Goal: Contribute content

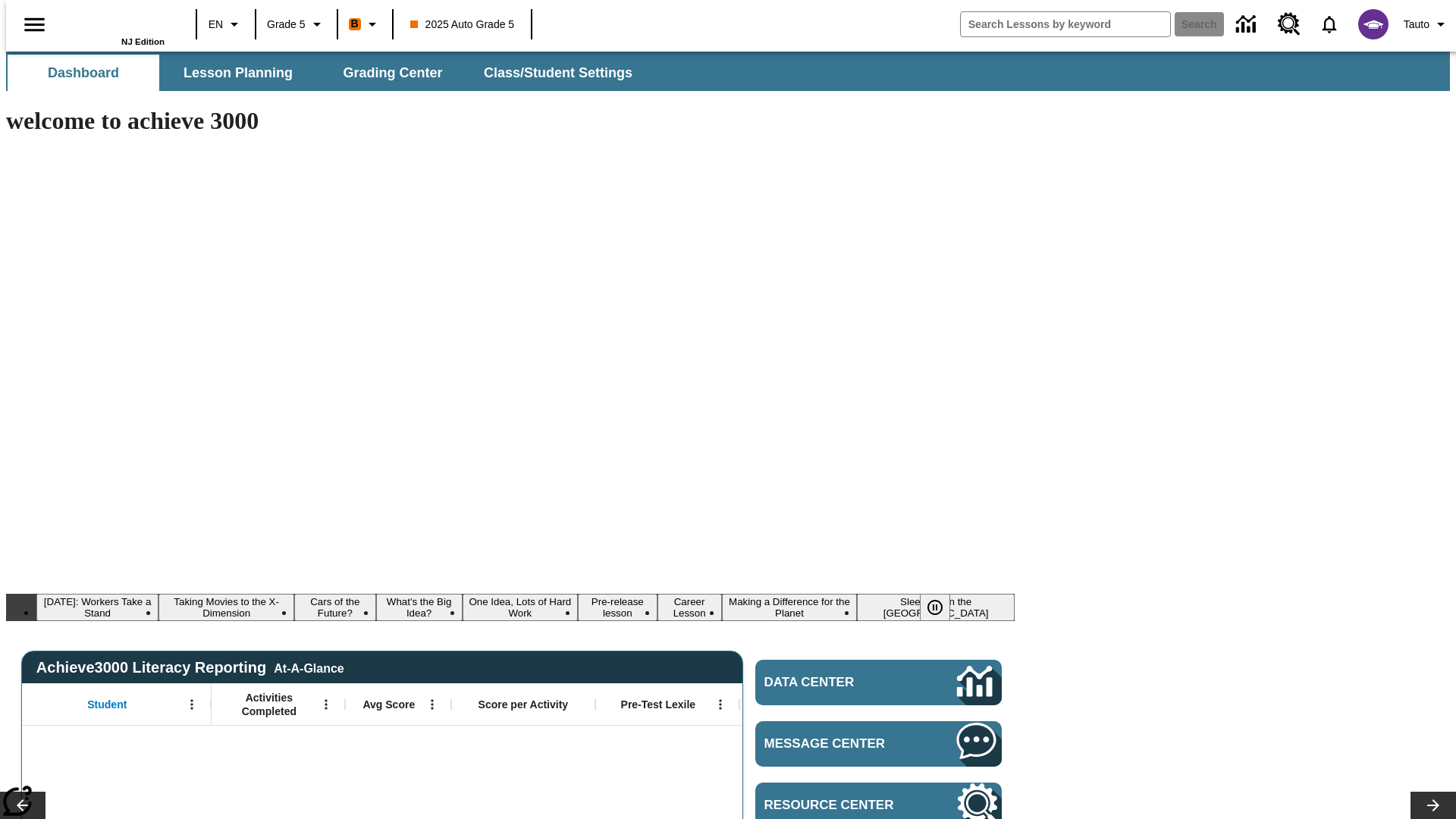
type input "-1"
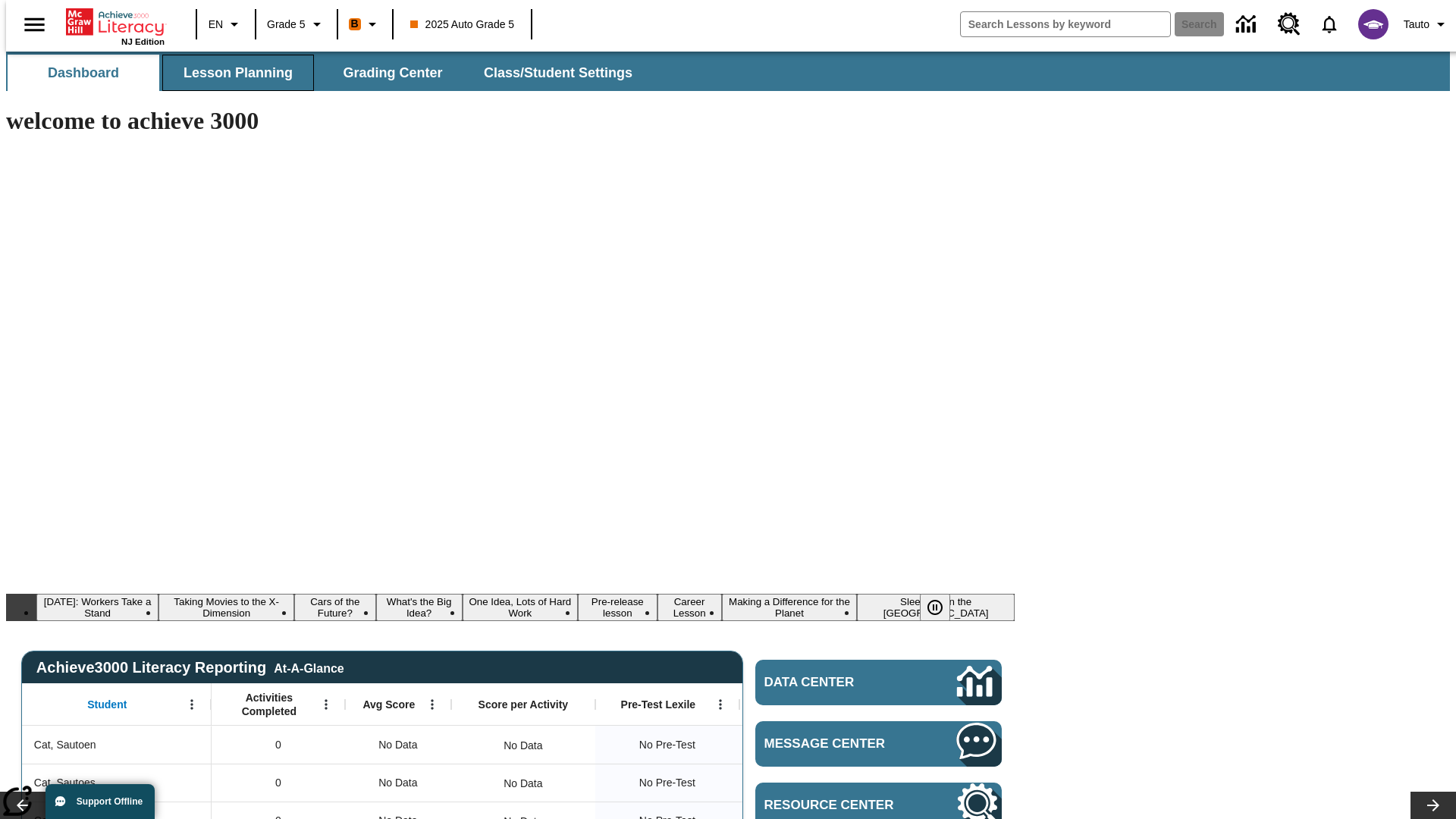
click at [232, 73] on span "Lesson Planning" at bounding box center [238, 73] width 109 height 18
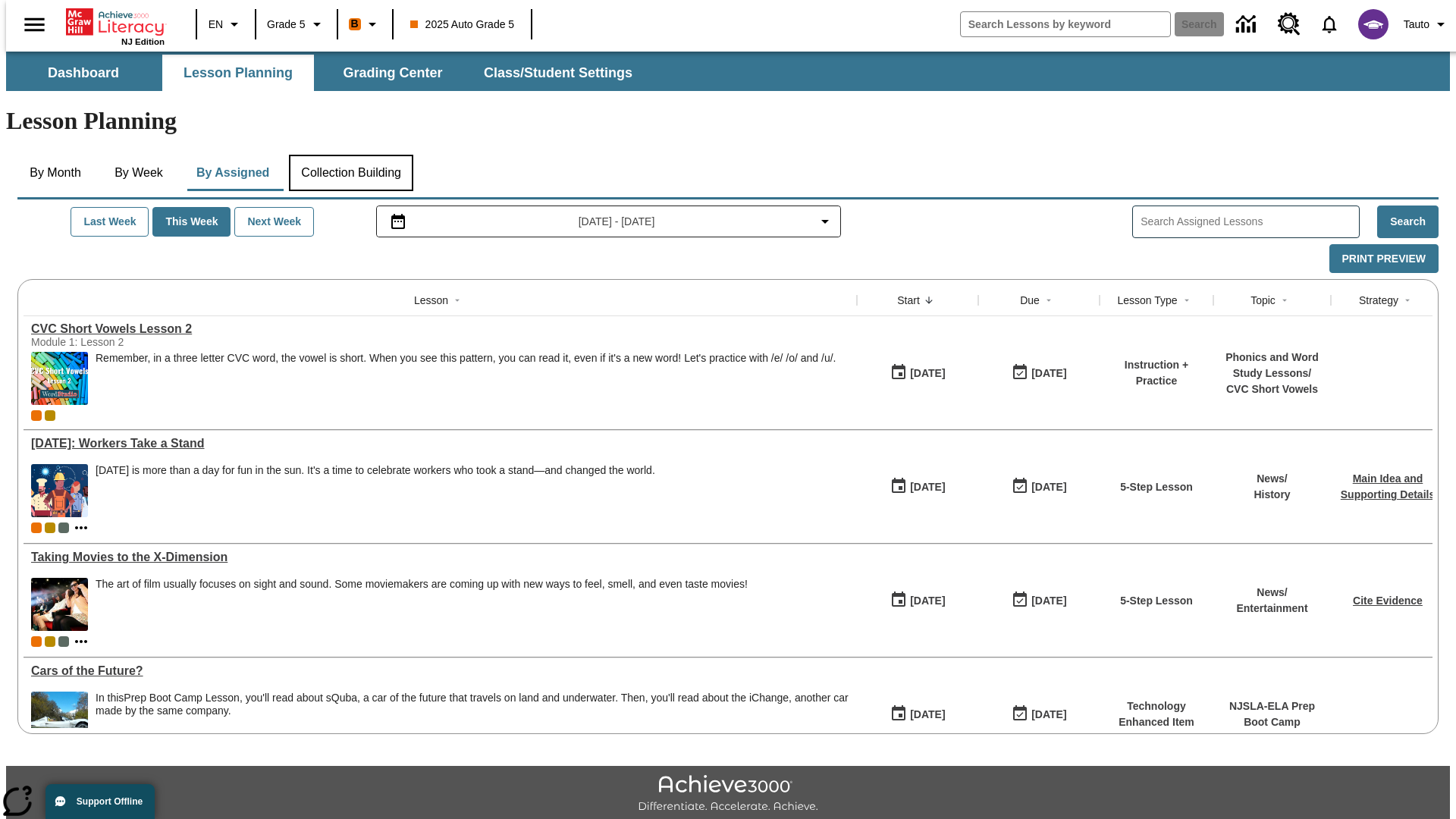
click at [350, 155] on button "Collection Building" at bounding box center [350, 172] width 124 height 36
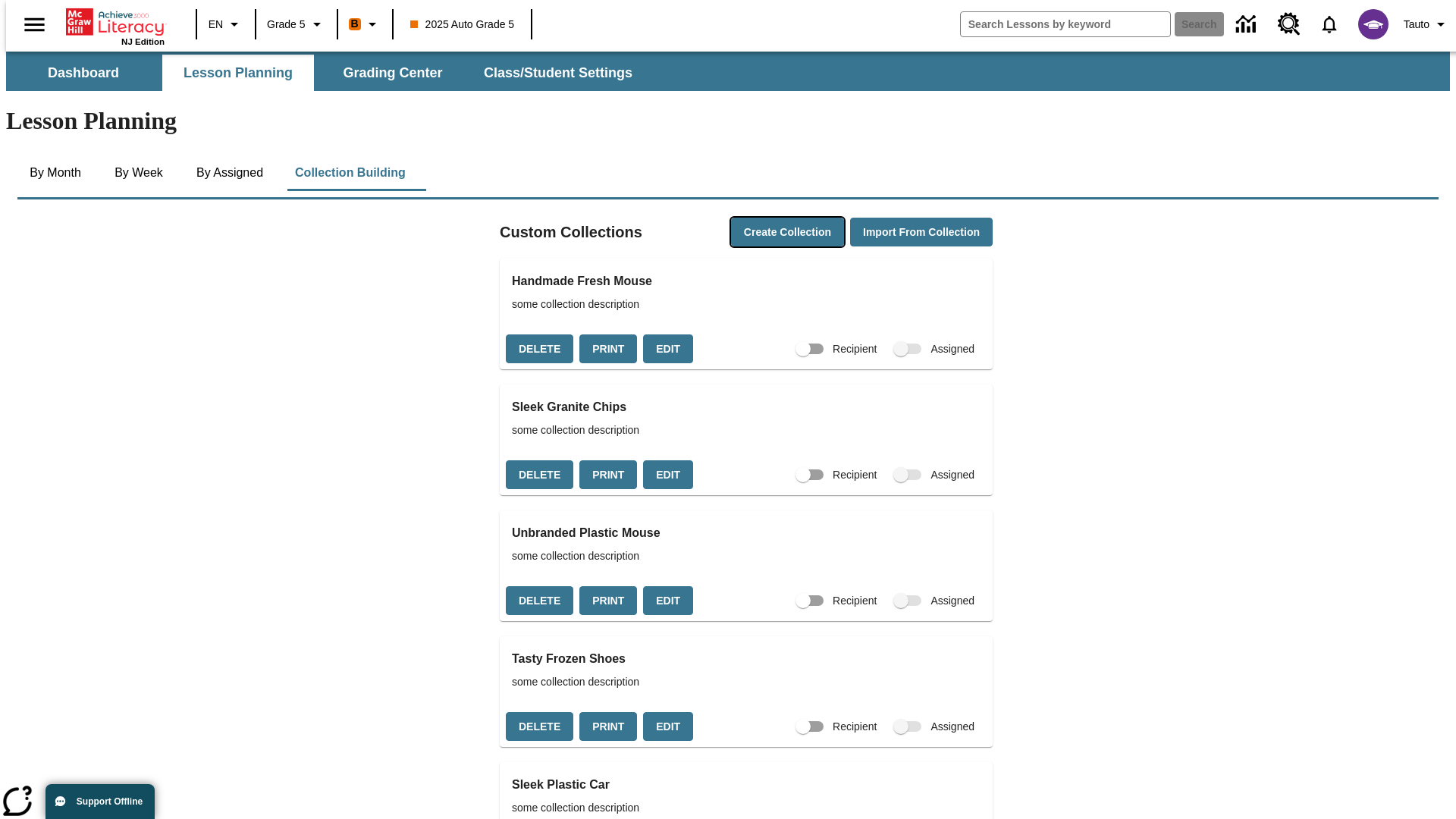
click at [759, 218] on button "Create Collection" at bounding box center [787, 233] width 113 height 30
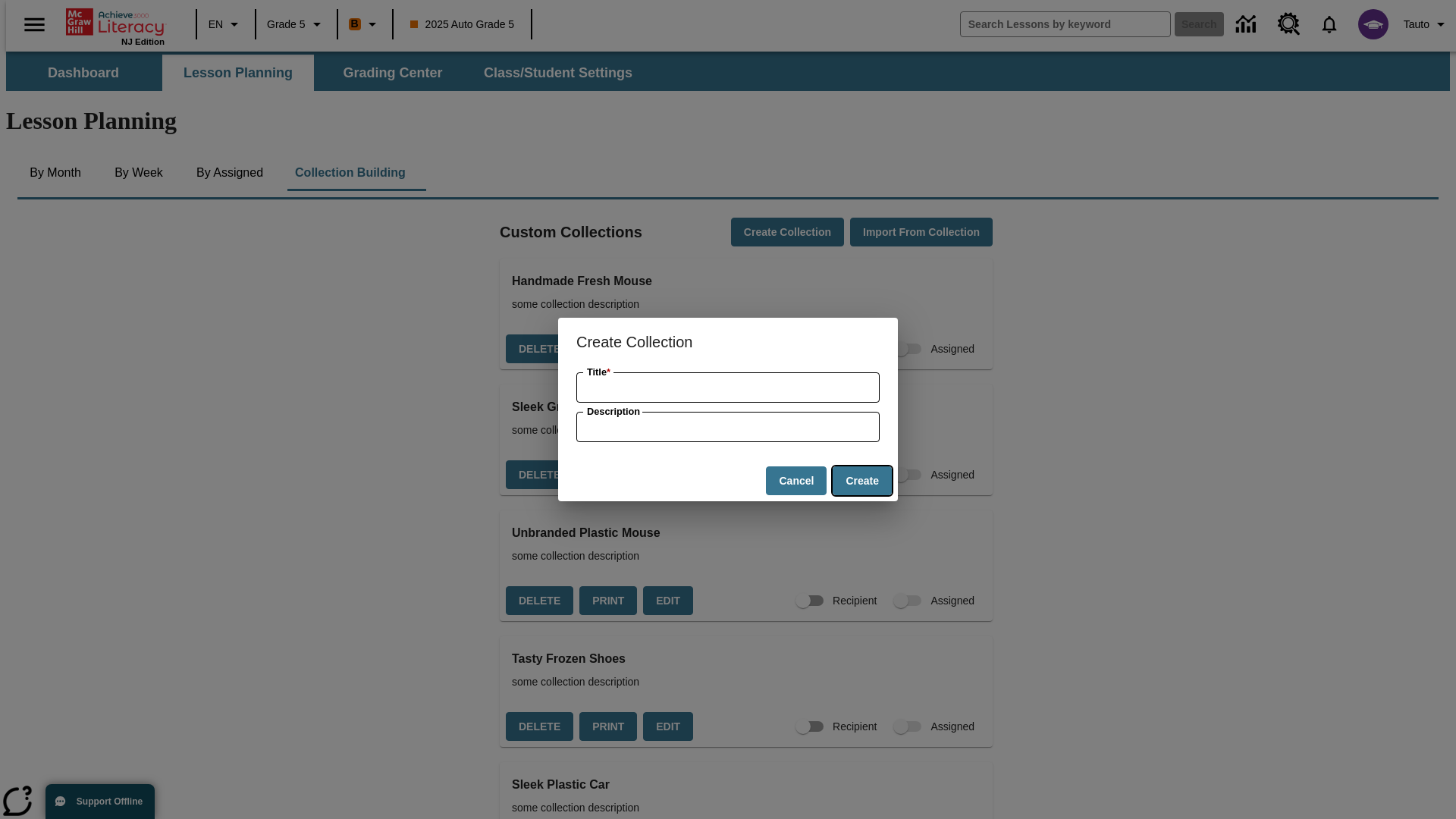
click at [861, 481] on button "Create" at bounding box center [861, 481] width 59 height 30
type input "Sleek Rubber Computer"
type input "some collection description"
click at [861, 481] on button "Create" at bounding box center [861, 481] width 59 height 30
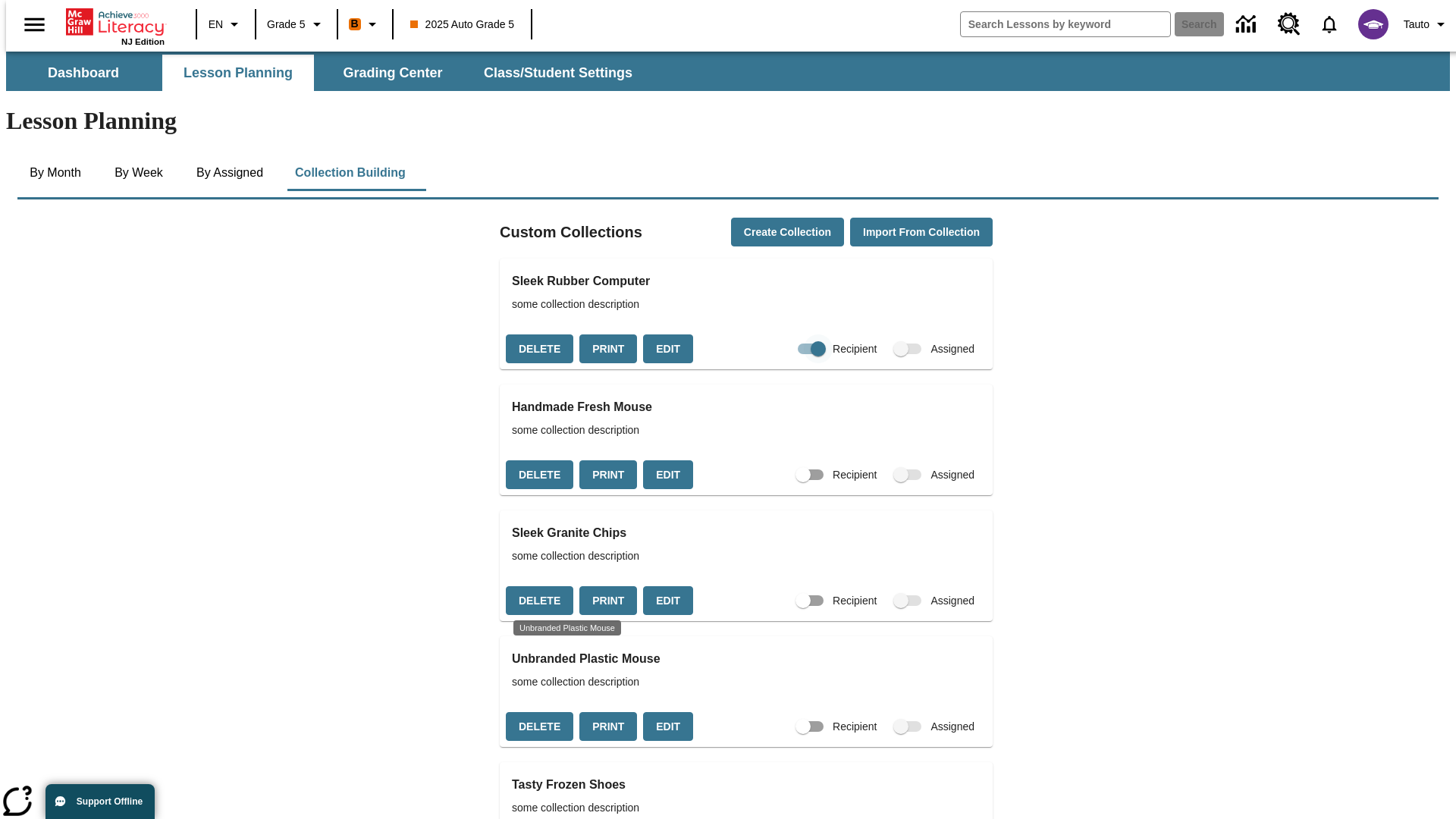
click at [788, 334] on input "Recipient" at bounding box center [818, 348] width 87 height 29
checkbox input "false"
